Goal: Find specific page/section: Find specific page/section

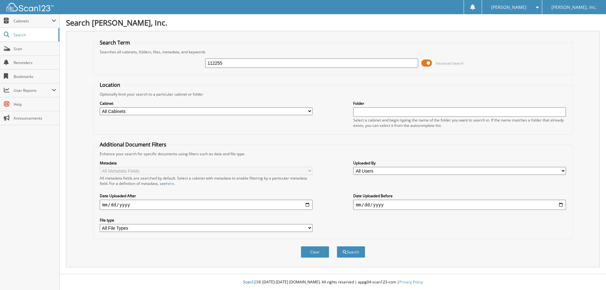
type input "112255"
click at [337, 246] on button "Search" at bounding box center [351, 252] width 28 height 12
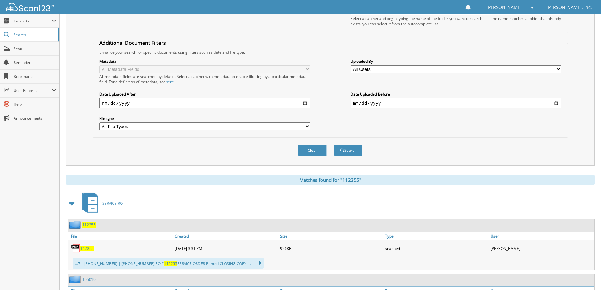
scroll to position [126, 0]
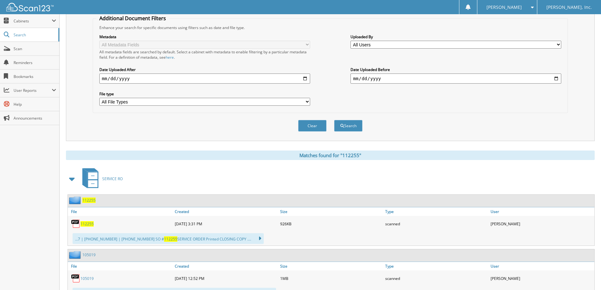
click at [85, 224] on span "112255" at bounding box center [87, 223] width 13 height 5
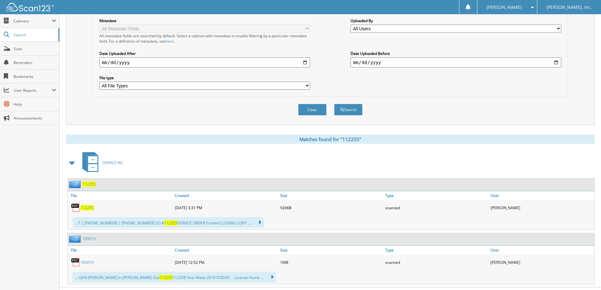
scroll to position [156, 0]
